Goal: Information Seeking & Learning: Learn about a topic

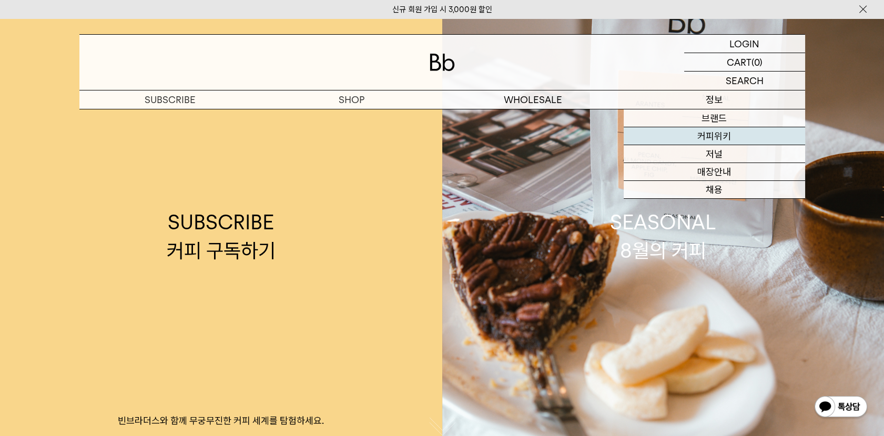
click at [749, 133] on link "커피위키" at bounding box center [714, 136] width 181 height 18
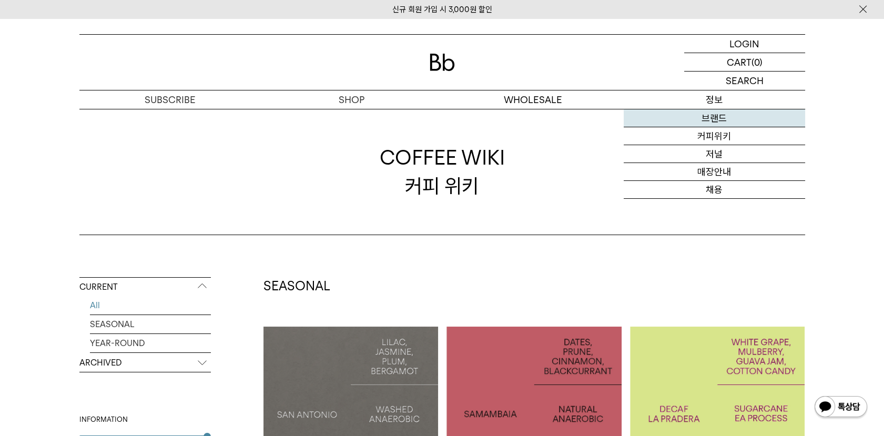
click at [715, 117] on link "브랜드" at bounding box center [714, 118] width 181 height 18
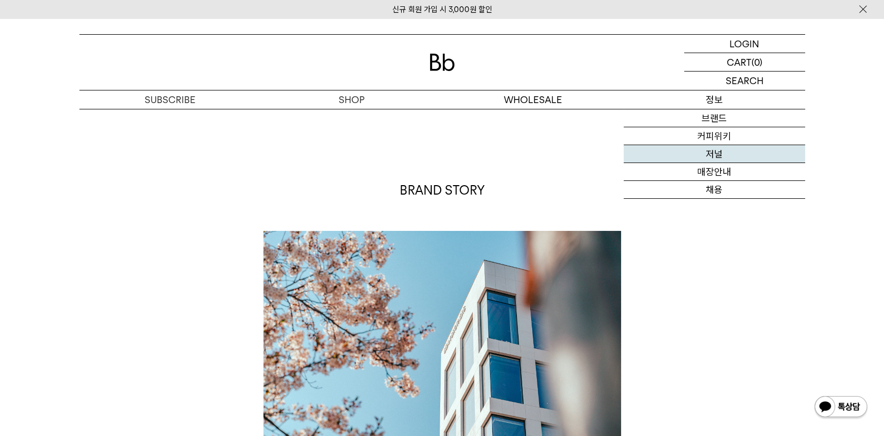
click at [722, 153] on link "저널" at bounding box center [714, 154] width 181 height 18
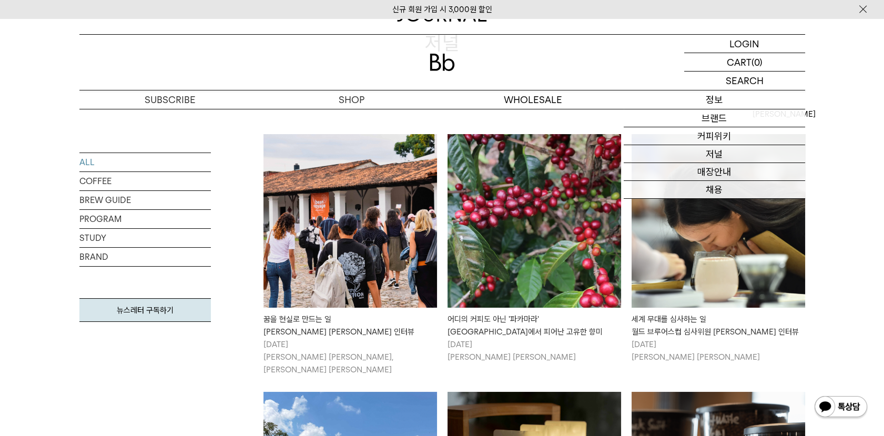
scroll to position [175, 0]
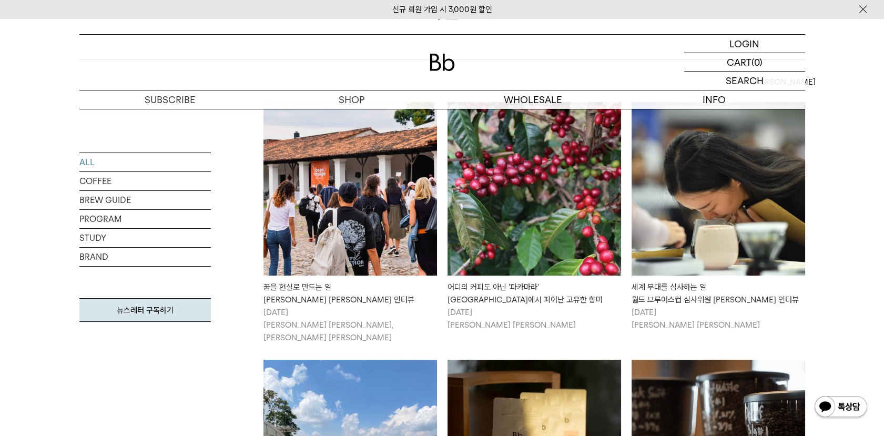
click at [316, 296] on div "꿈을 현실로 만드는 일 빈보야지 탁승희 대표 인터뷰" at bounding box center [351, 293] width 174 height 25
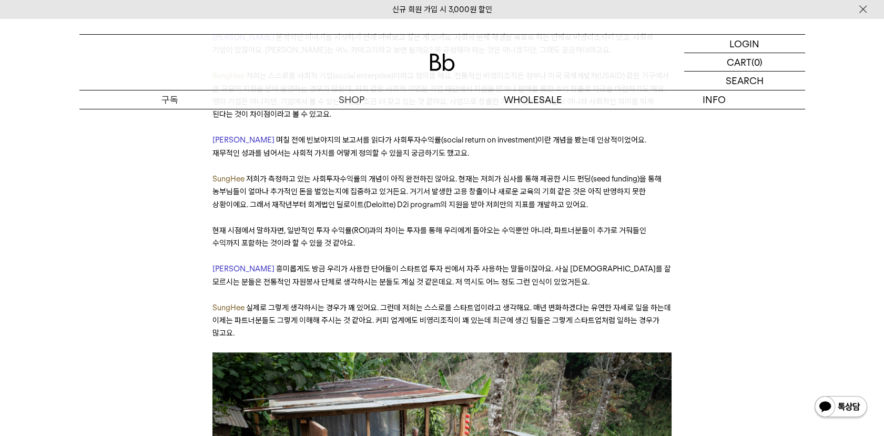
scroll to position [1578, 0]
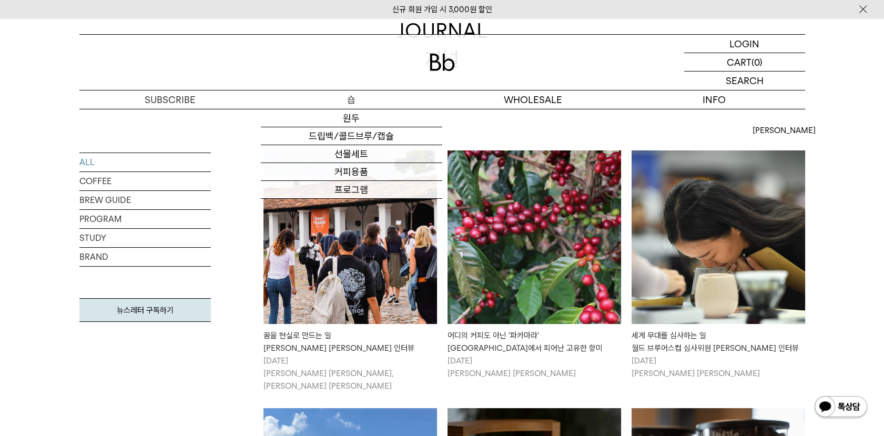
scroll to position [175, 0]
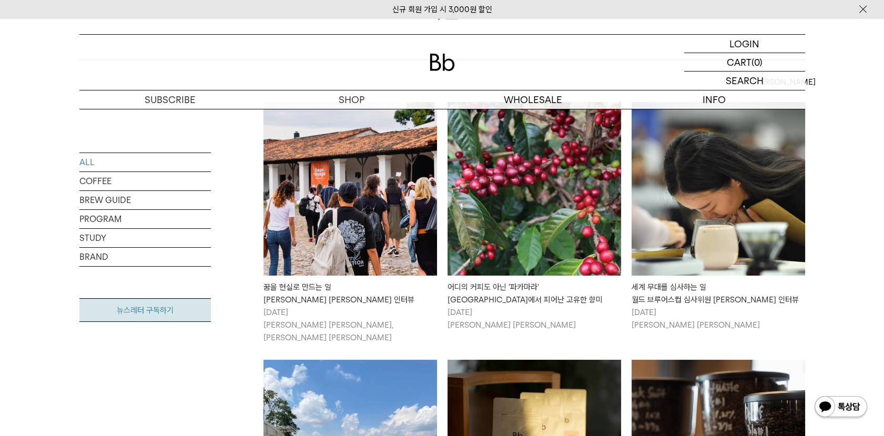
click at [118, 318] on link "뉴스레터 구독하기" at bounding box center [145, 310] width 132 height 24
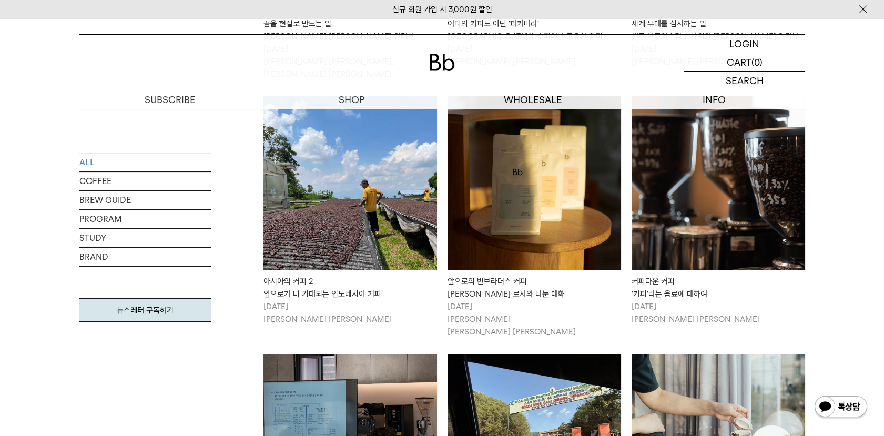
scroll to position [350, 0]
